Goal: Task Accomplishment & Management: Manage account settings

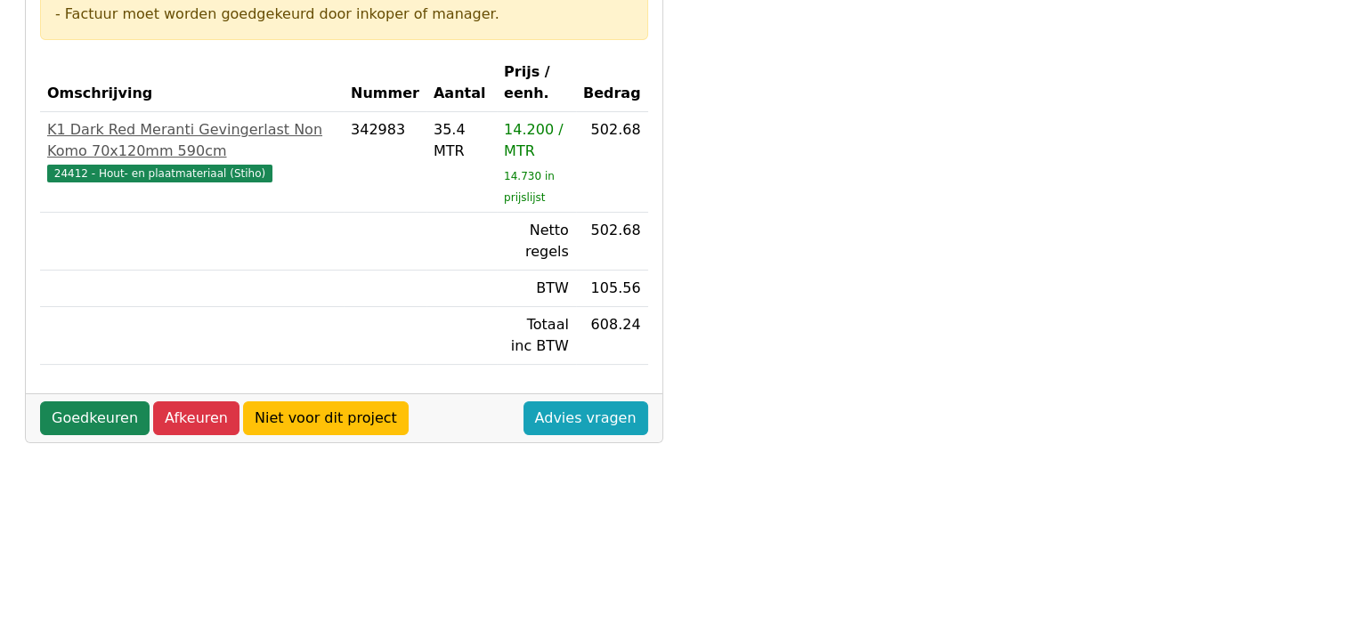
scroll to position [356, 0]
click at [66, 409] on link "Goedkeuren" at bounding box center [94, 418] width 109 height 34
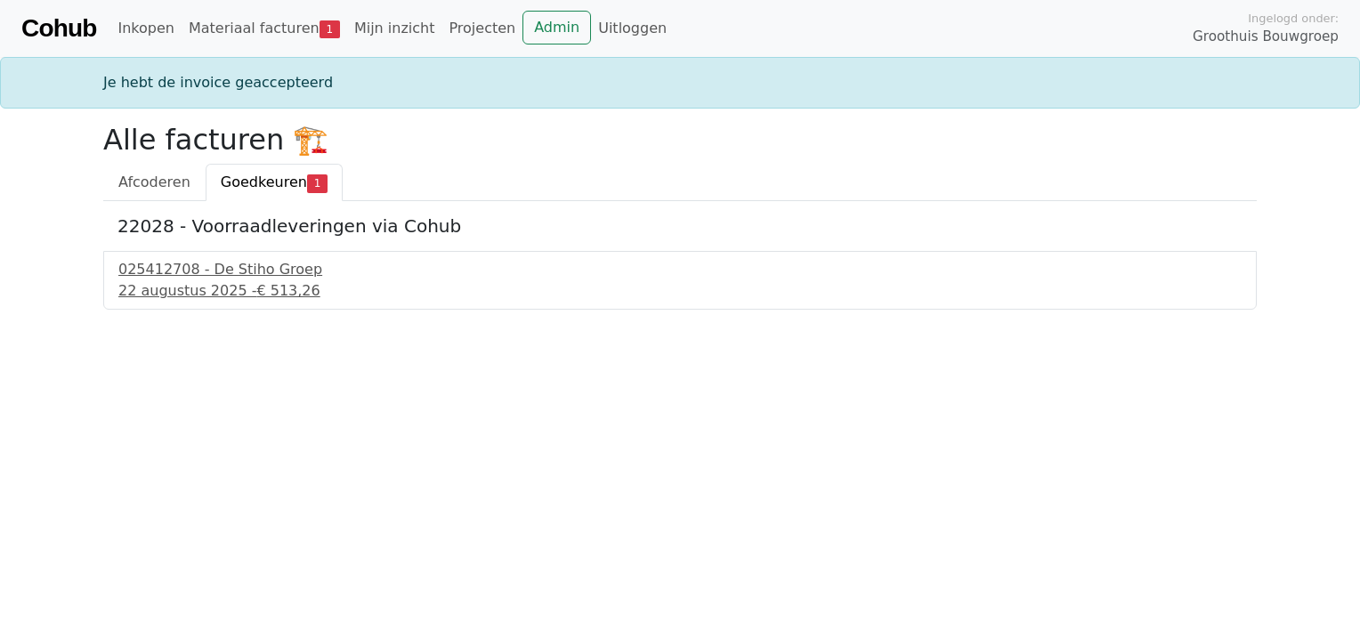
click at [253, 180] on span "Goedkeuren" at bounding box center [264, 182] width 86 height 17
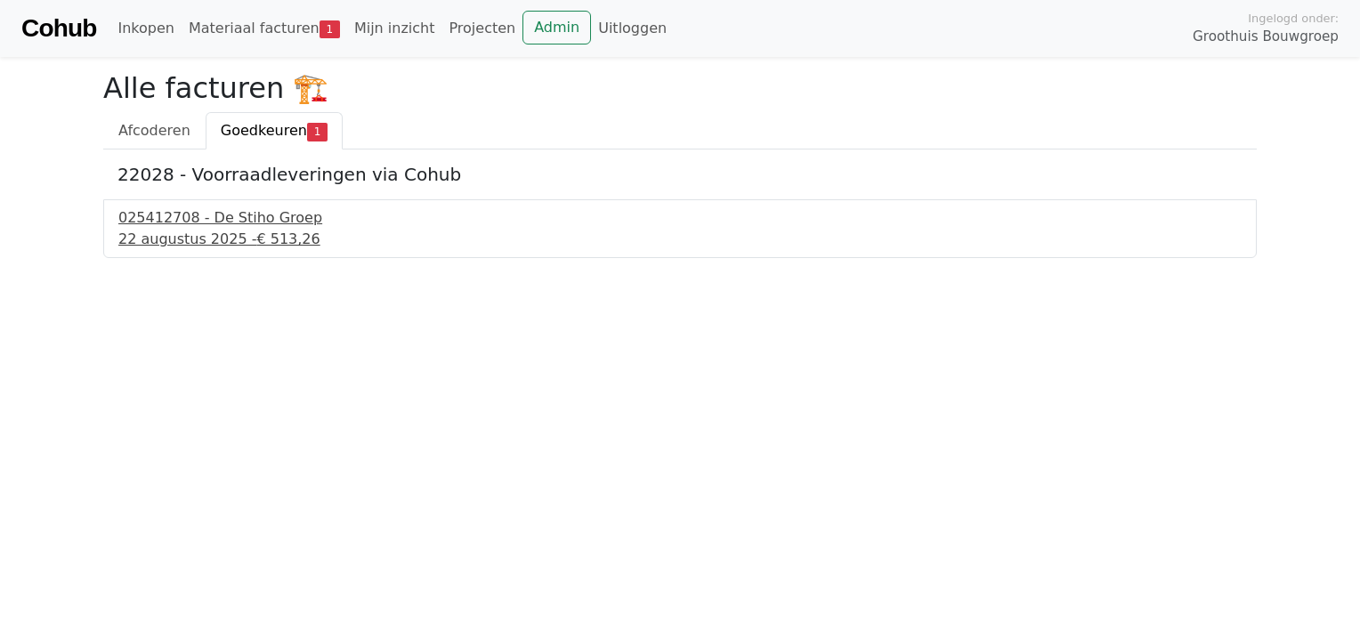
click at [231, 237] on div "22 augustus 2025 - € 513,26" at bounding box center [679, 239] width 1123 height 21
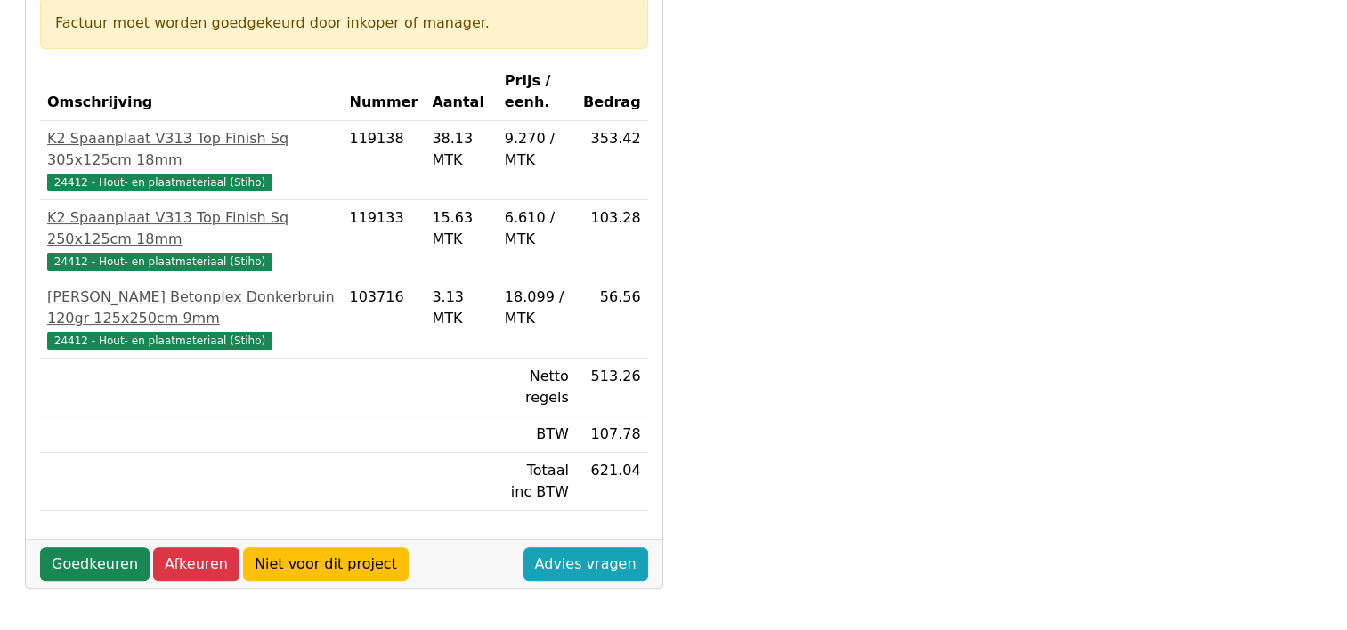
scroll to position [356, 0]
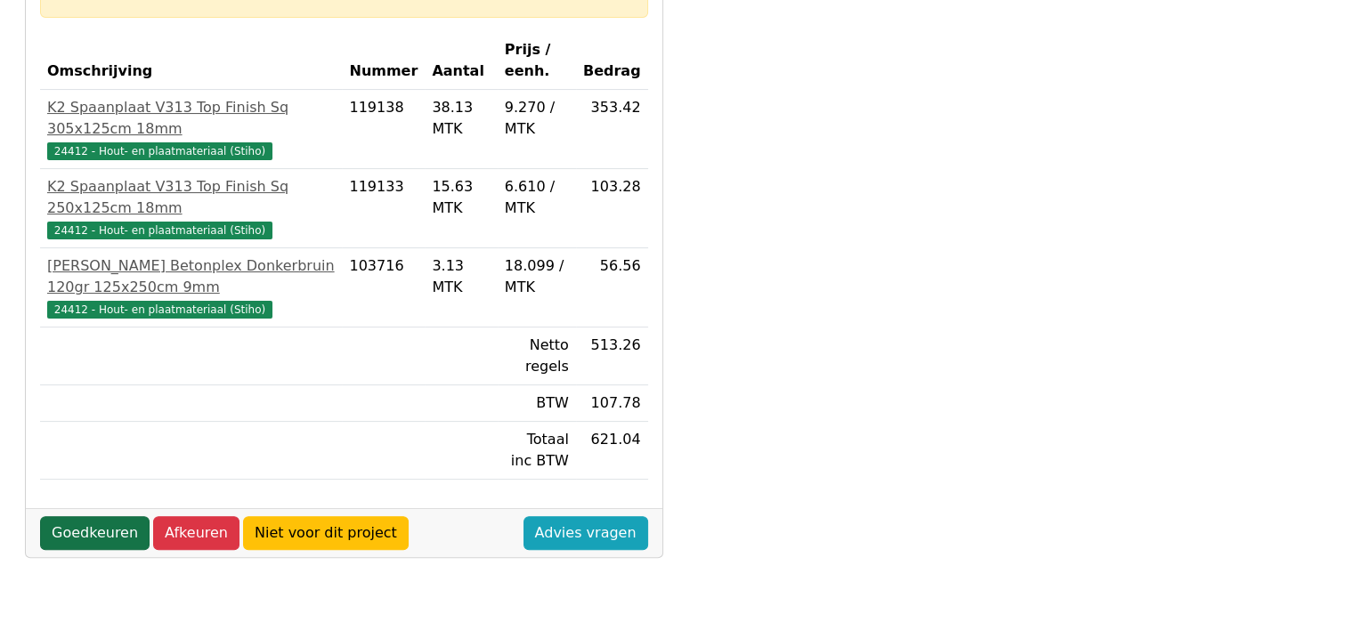
click at [91, 528] on link "Goedkeuren" at bounding box center [94, 533] width 109 height 34
